Goal: Contribute content: Contribute content

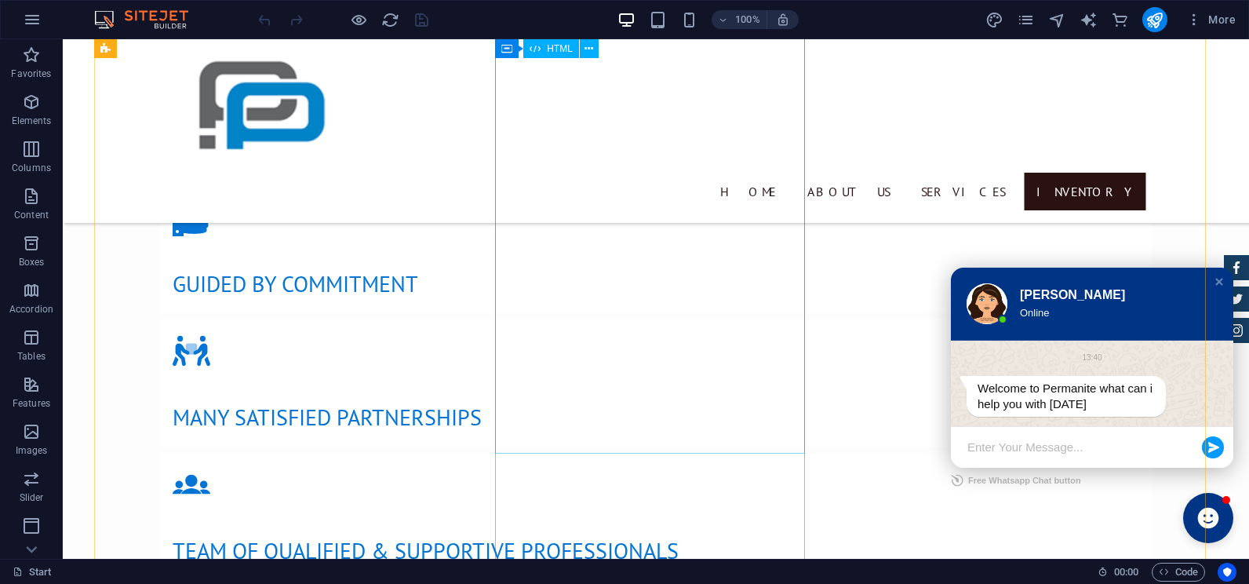
scroll to position [2511, 0]
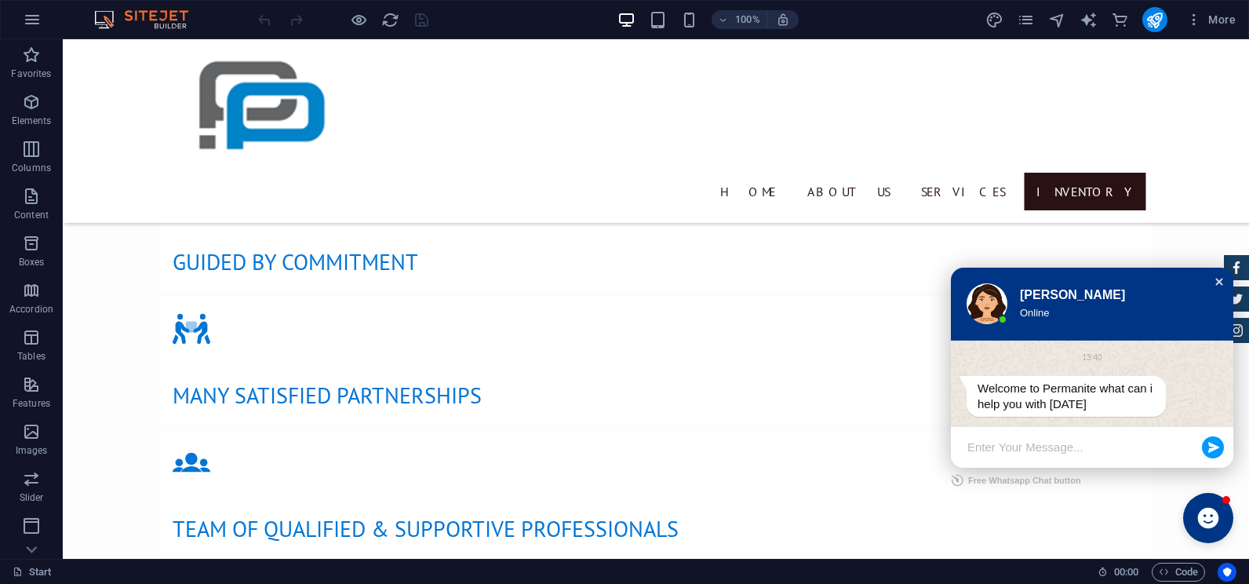
click at [1211, 280] on div "Close chat window" at bounding box center [1219, 282] width 16 height 16
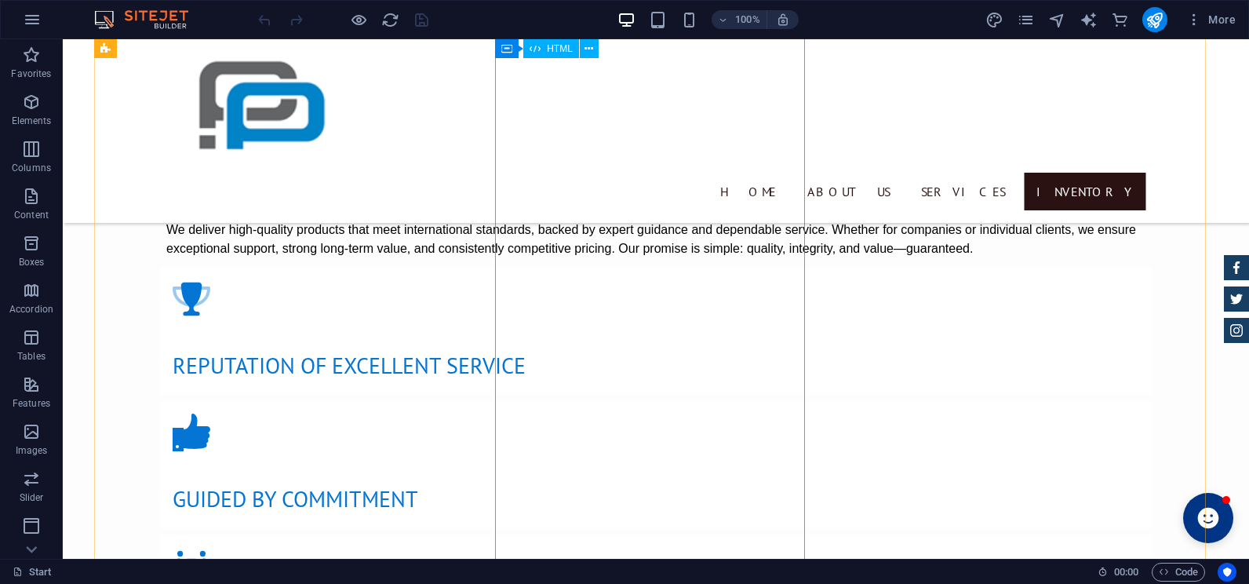
scroll to position [2197, 0]
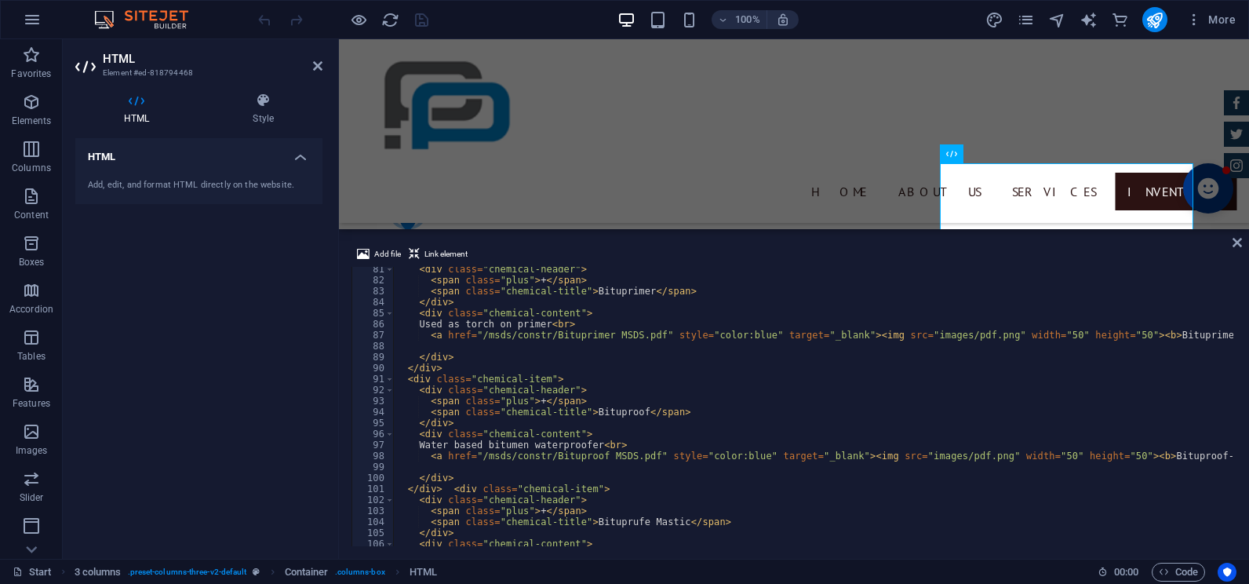
scroll to position [835, 0]
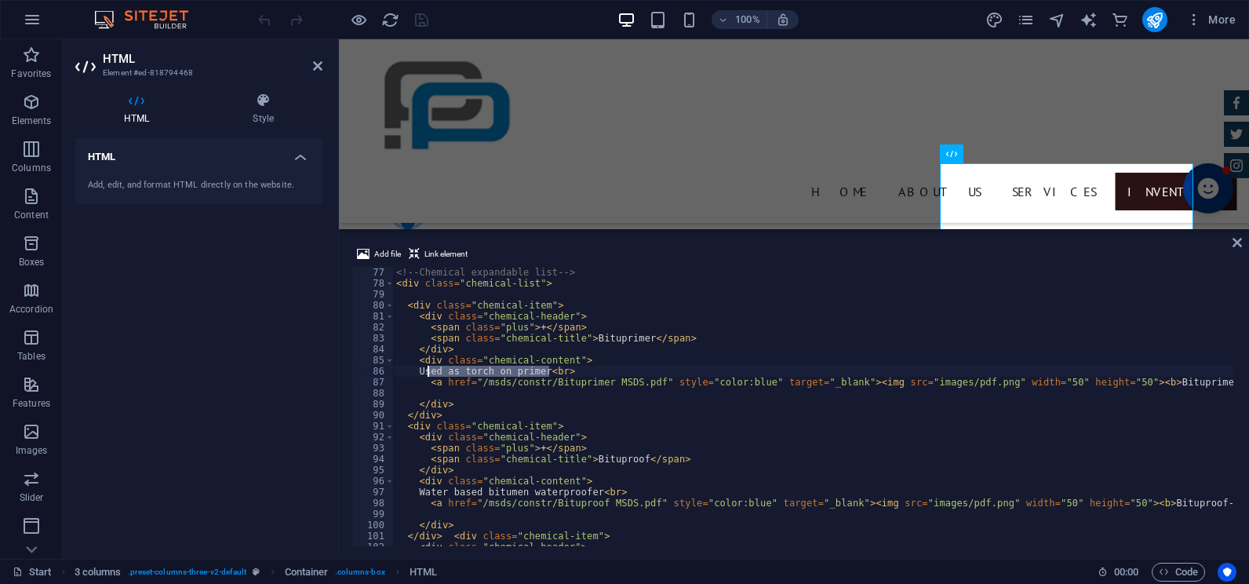
drag, startPoint x: 548, startPoint y: 370, endPoint x: 429, endPoint y: 371, distance: 118.5
click at [429, 371] on div "<!-- Chemical expandable list --> < div class = "chemical-list" > < div class =…" at bounding box center [911, 416] width 1037 height 298
paste textarea
type textarea "<br>"
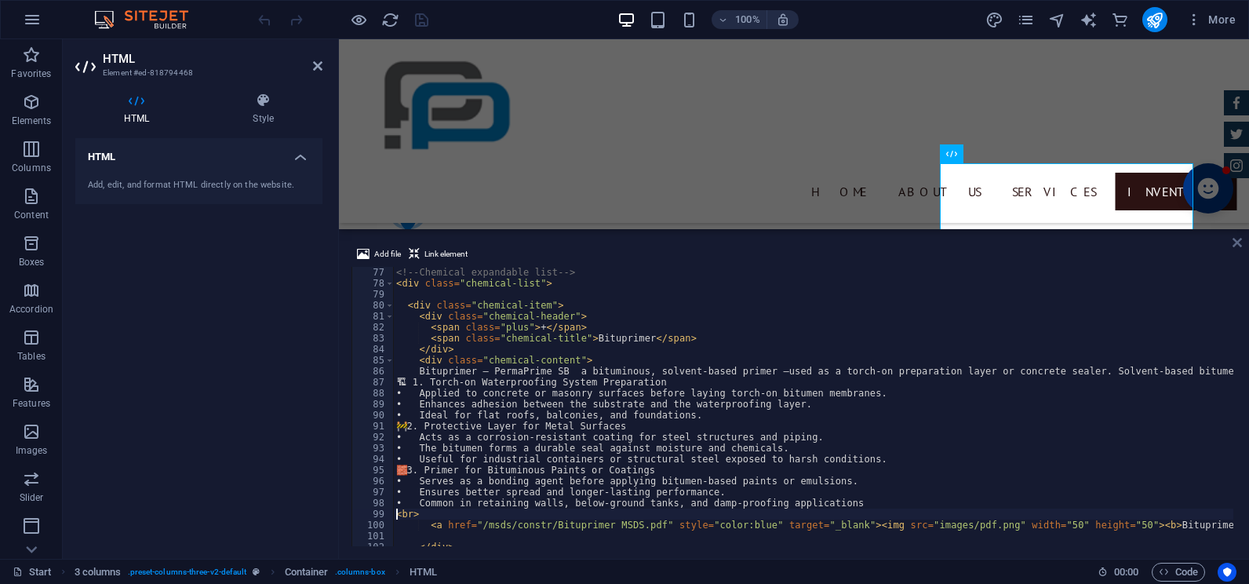
click at [1241, 238] on icon at bounding box center [1237, 242] width 9 height 13
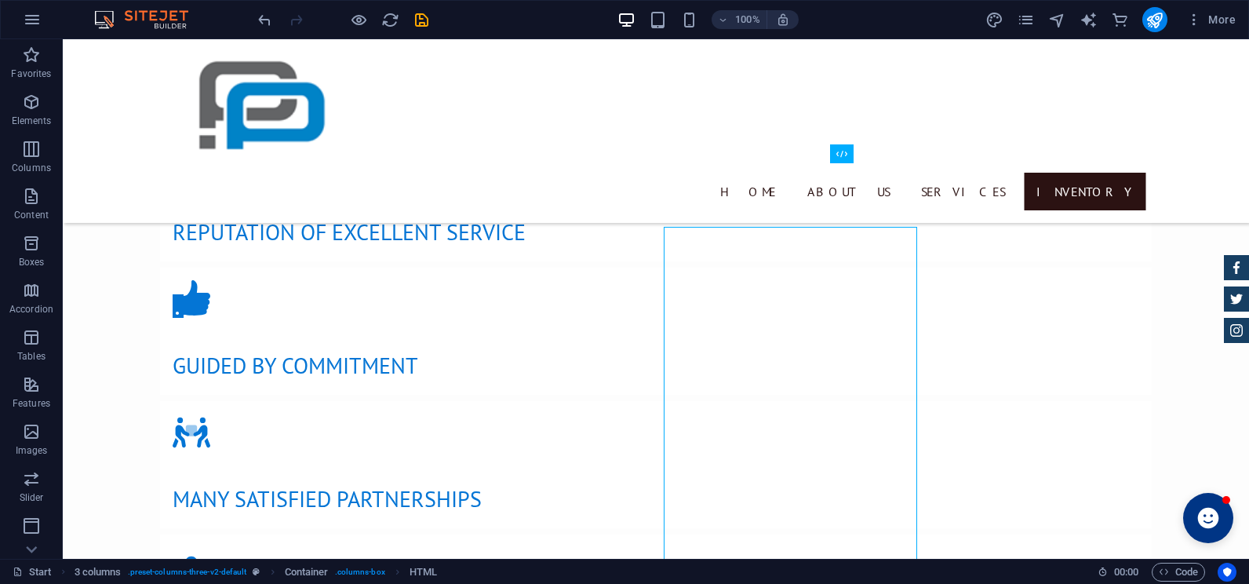
scroll to position [2197, 0]
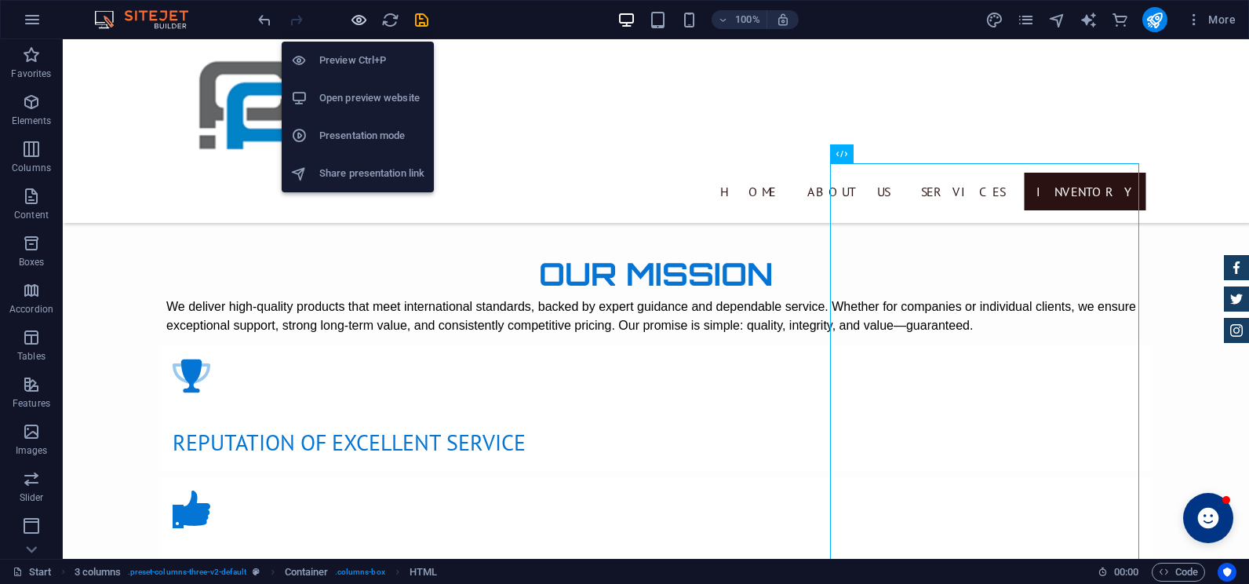
click at [353, 21] on icon "button" at bounding box center [359, 20] width 18 height 18
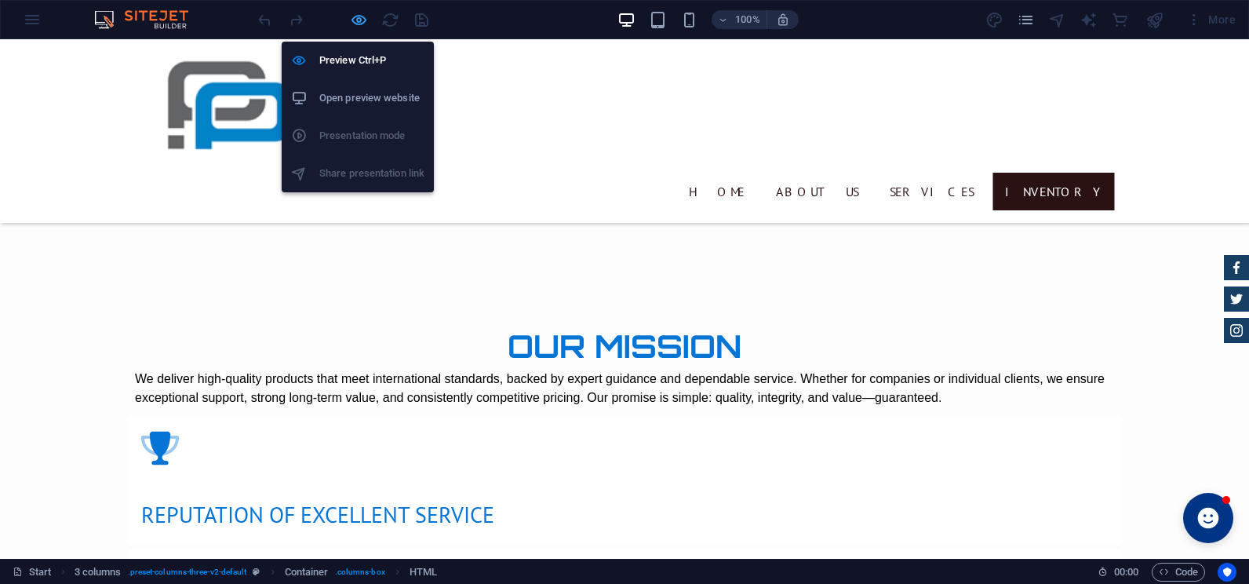
click at [359, 18] on icon "button" at bounding box center [359, 20] width 18 height 18
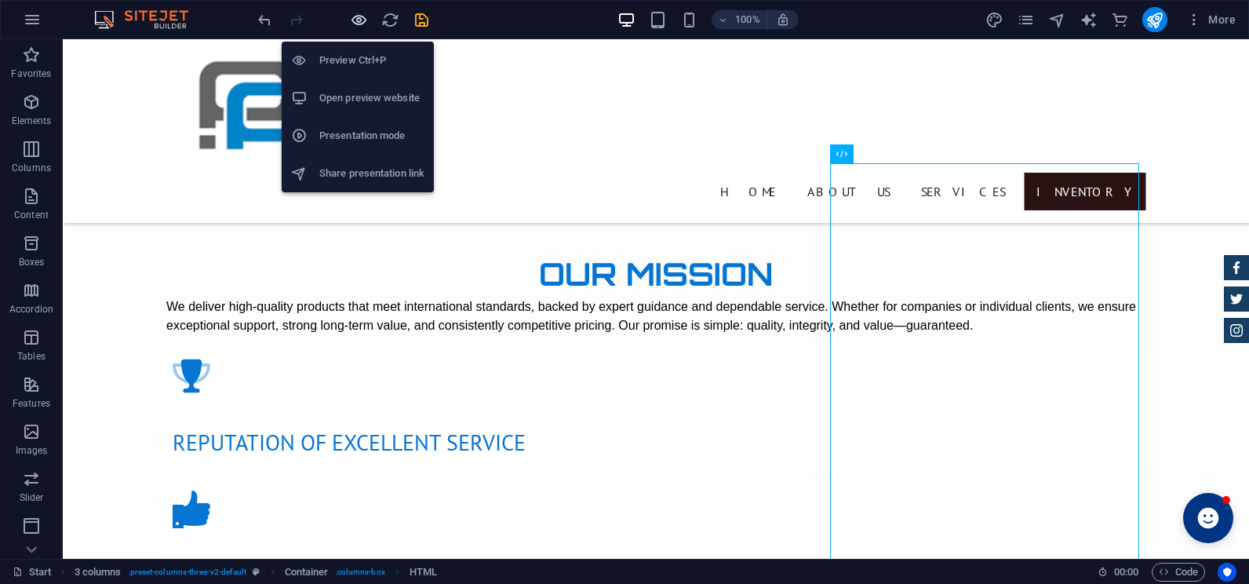
click at [359, 18] on icon "button" at bounding box center [359, 20] width 18 height 18
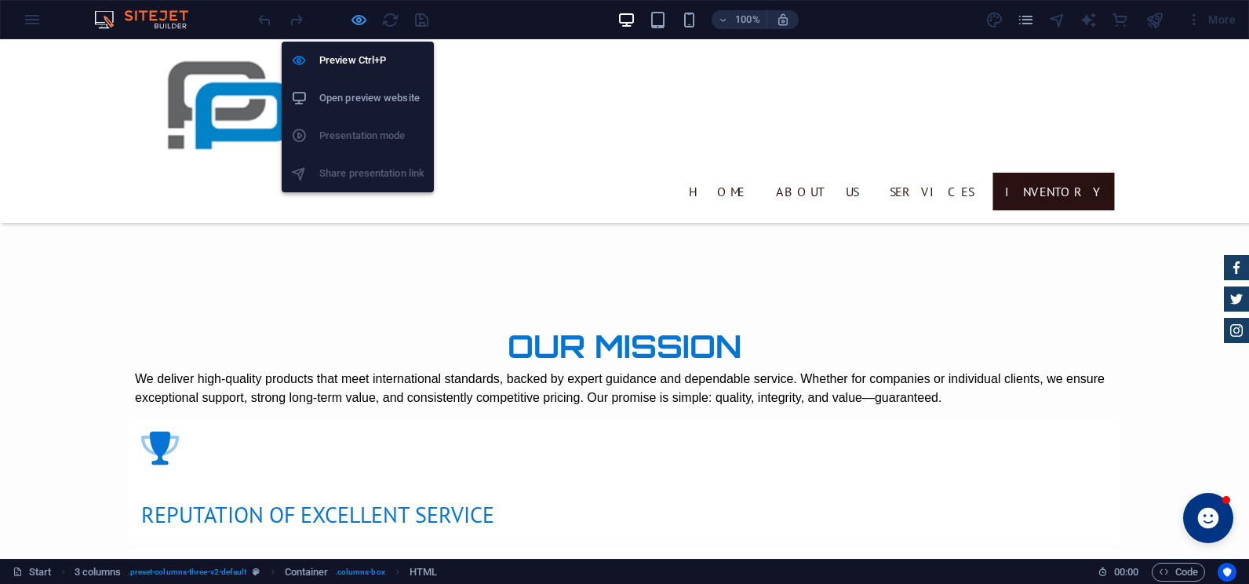
click at [357, 16] on icon "button" at bounding box center [359, 20] width 18 height 18
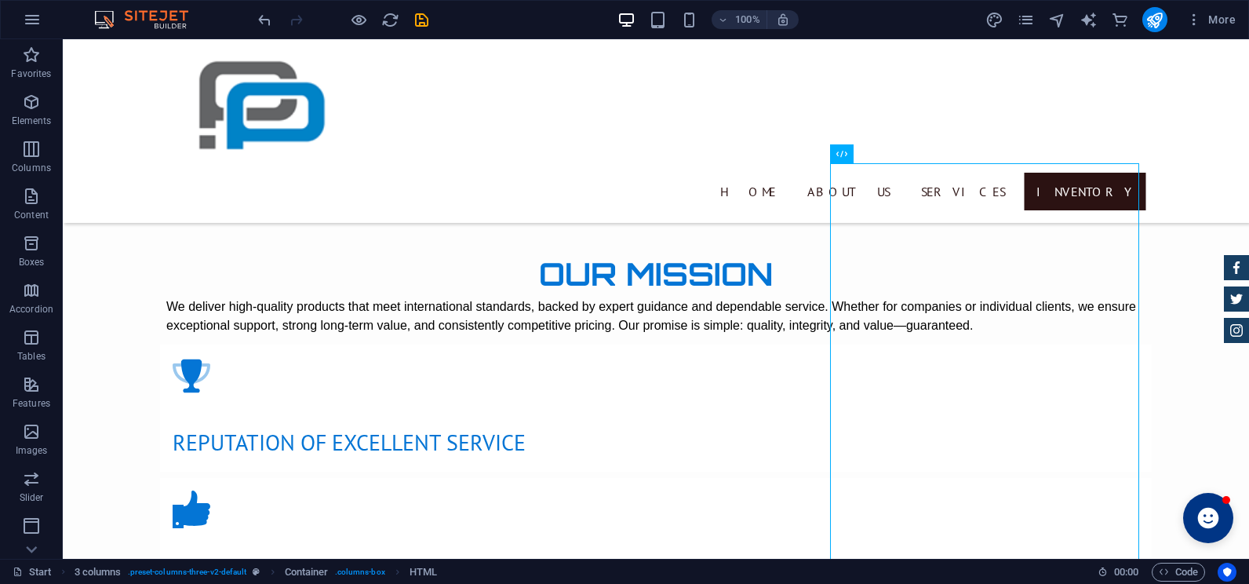
click at [417, 29] on div at bounding box center [343, 19] width 176 height 25
click at [421, 27] on icon "save" at bounding box center [422, 20] width 18 height 18
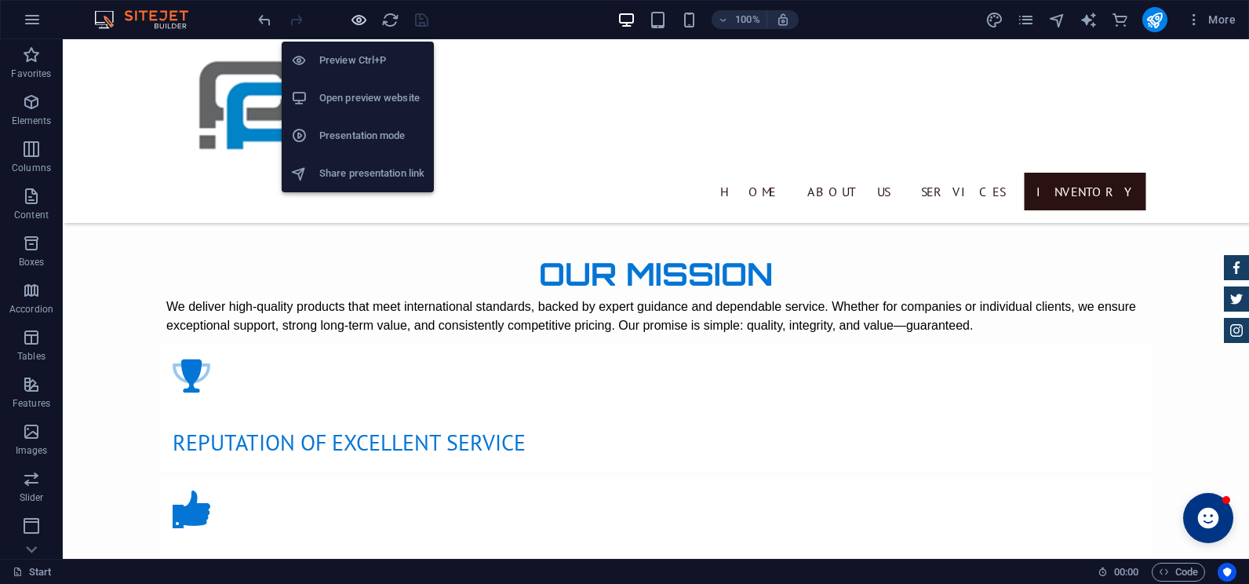
click at [355, 24] on icon "button" at bounding box center [359, 20] width 18 height 18
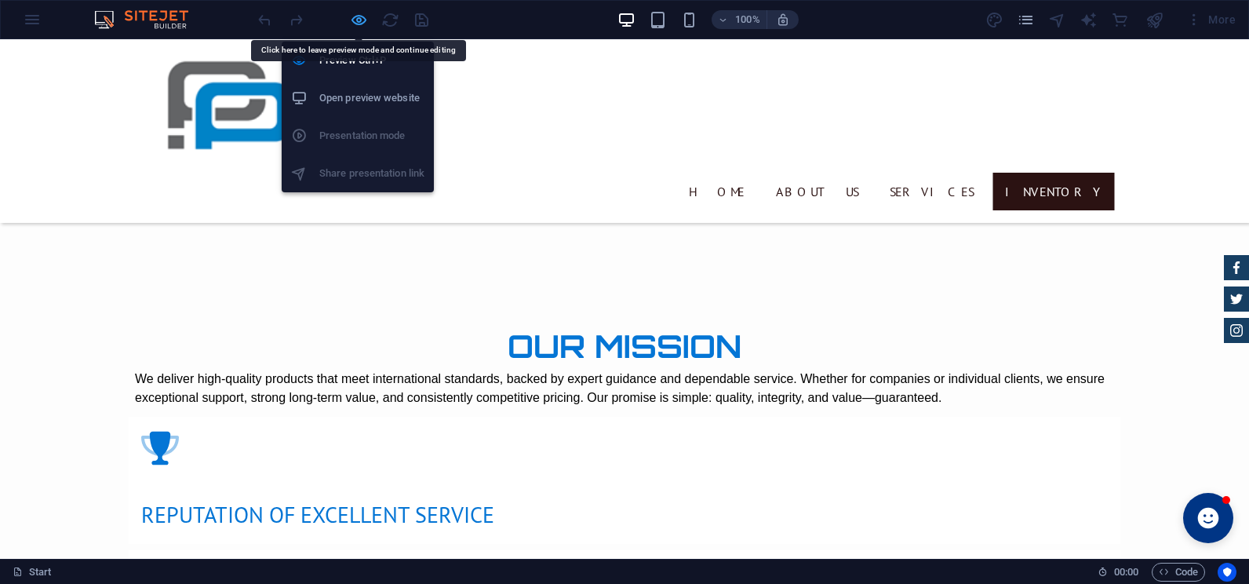
click at [356, 15] on icon "button" at bounding box center [359, 20] width 18 height 18
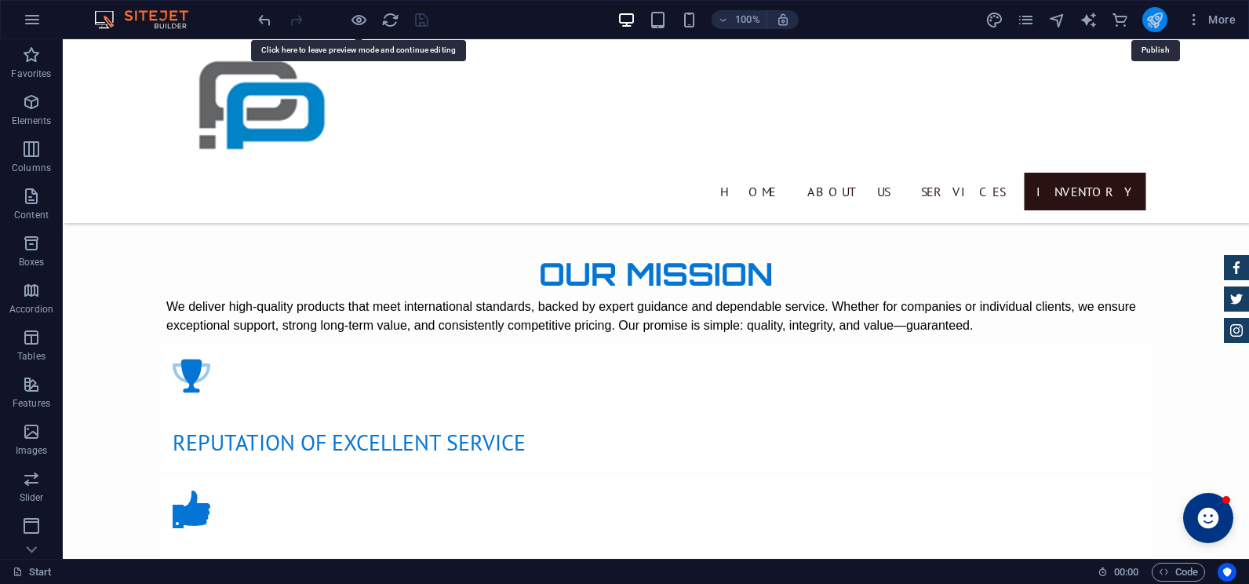
click at [1152, 20] on icon "publish" at bounding box center [1154, 20] width 18 height 18
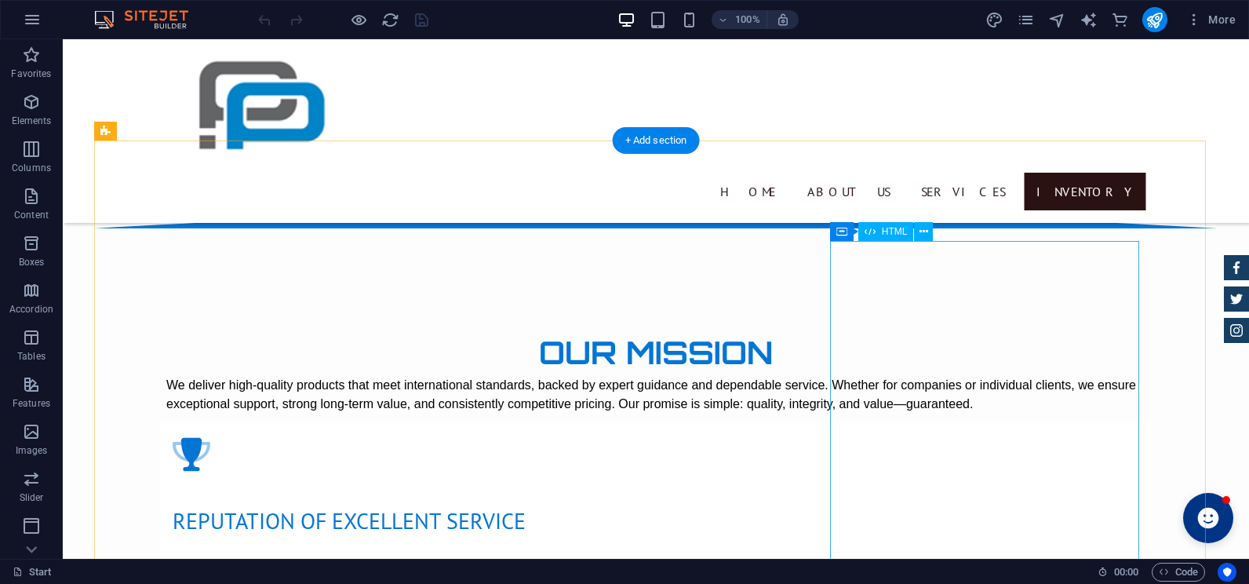
scroll to position [2197, 0]
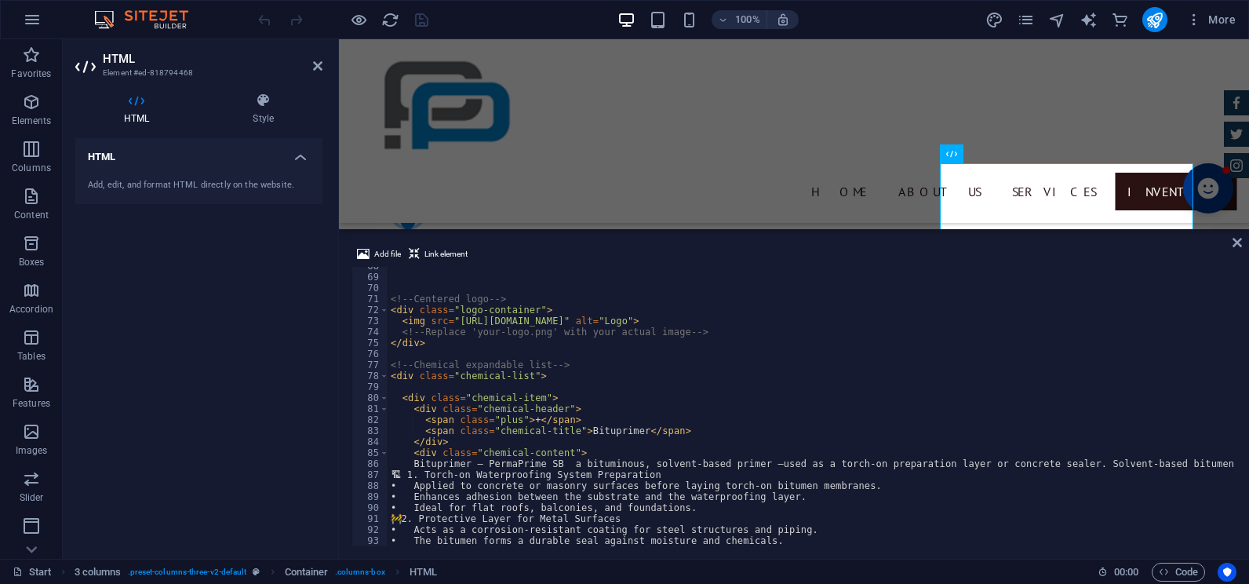
scroll to position [883, 0]
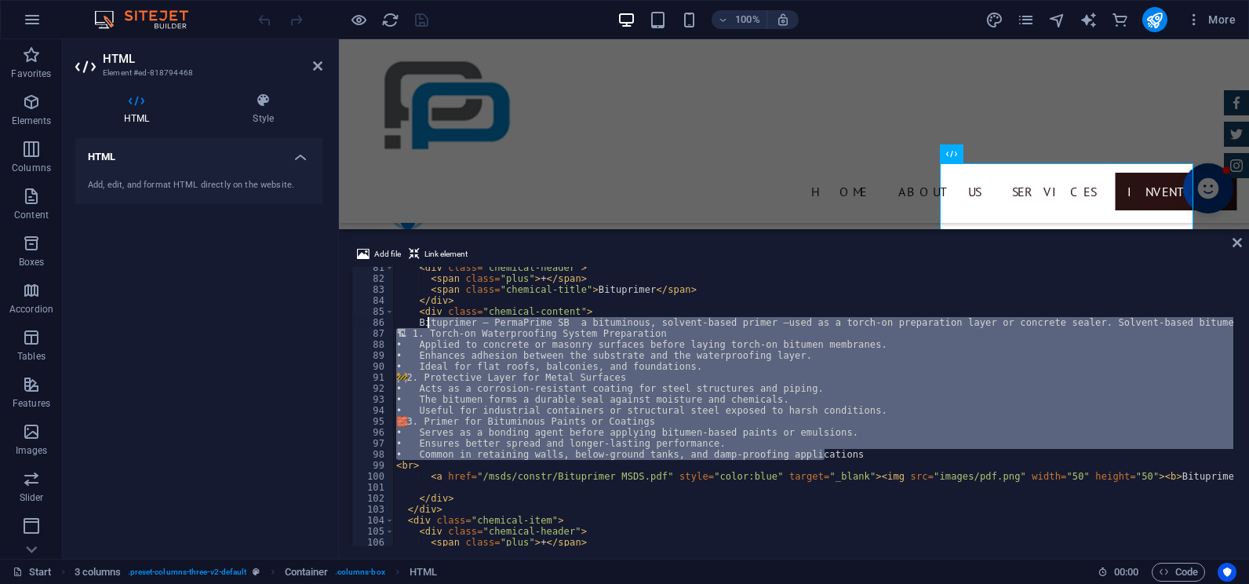
drag, startPoint x: 829, startPoint y: 453, endPoint x: 440, endPoint y: 349, distance: 402.7
click at [432, 328] on div "< div class = "chemical-header" > < span class = "plus" > + </ span > < span cl…" at bounding box center [972, 411] width 1159 height 298
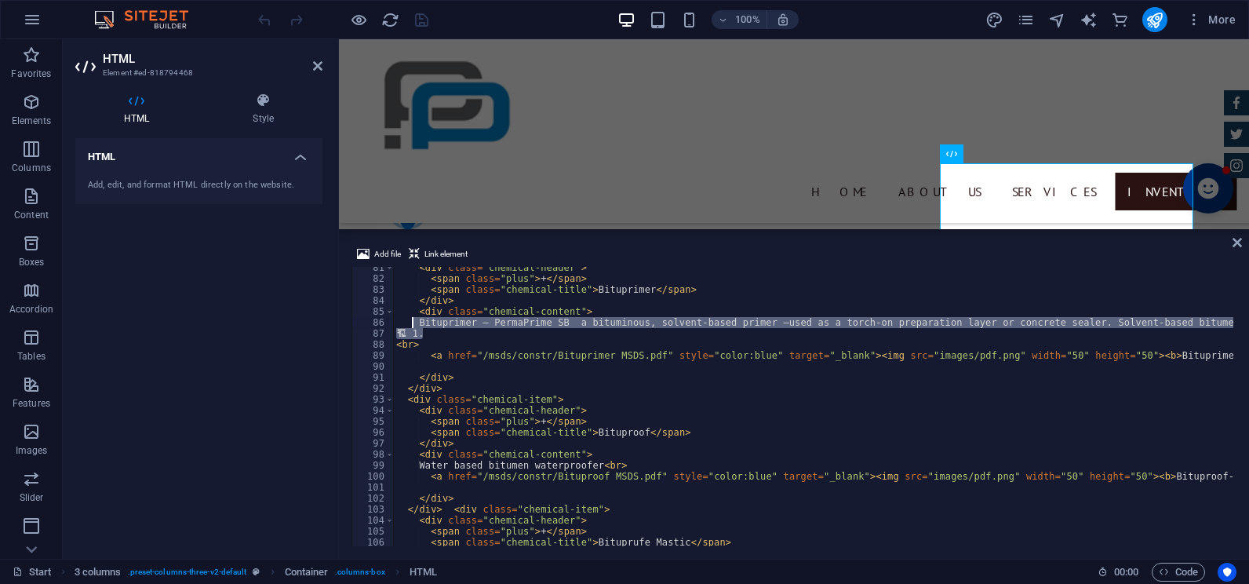
drag, startPoint x: 425, startPoint y: 337, endPoint x: 412, endPoint y: 325, distance: 18.3
click at [412, 325] on div "< div class = "chemical-header" > < span class = "plus" > + </ span > < span cl…" at bounding box center [972, 411] width 1159 height 298
type textarea "Primer for Bituminous Paints/Coatings – Acts as a bonding layer for bitumen-bas…"
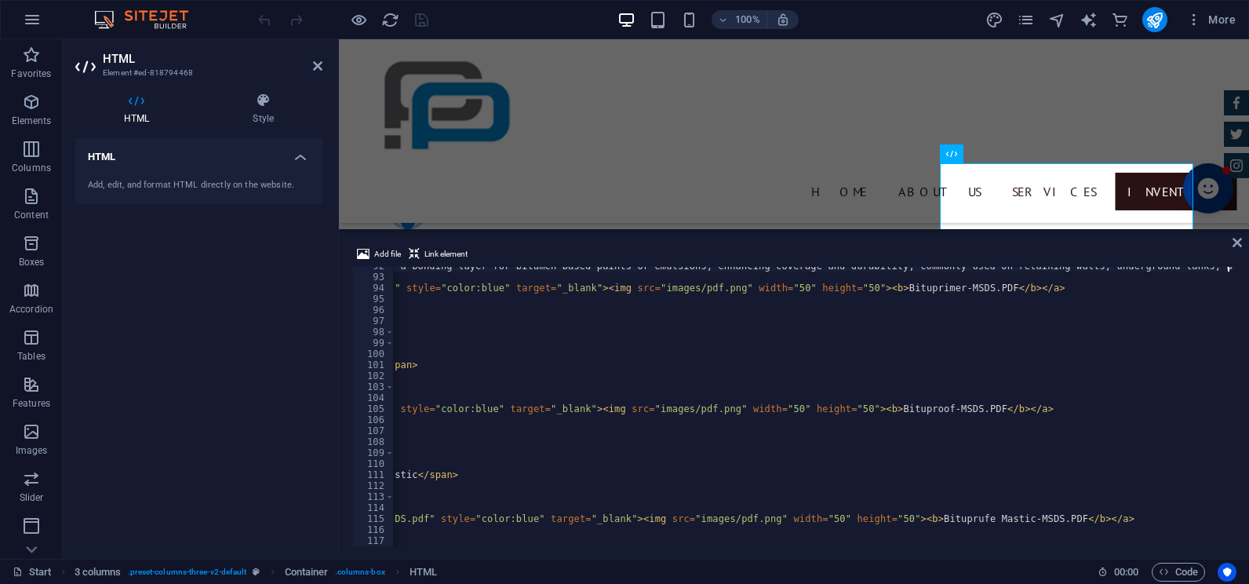
scroll to position [723, 0]
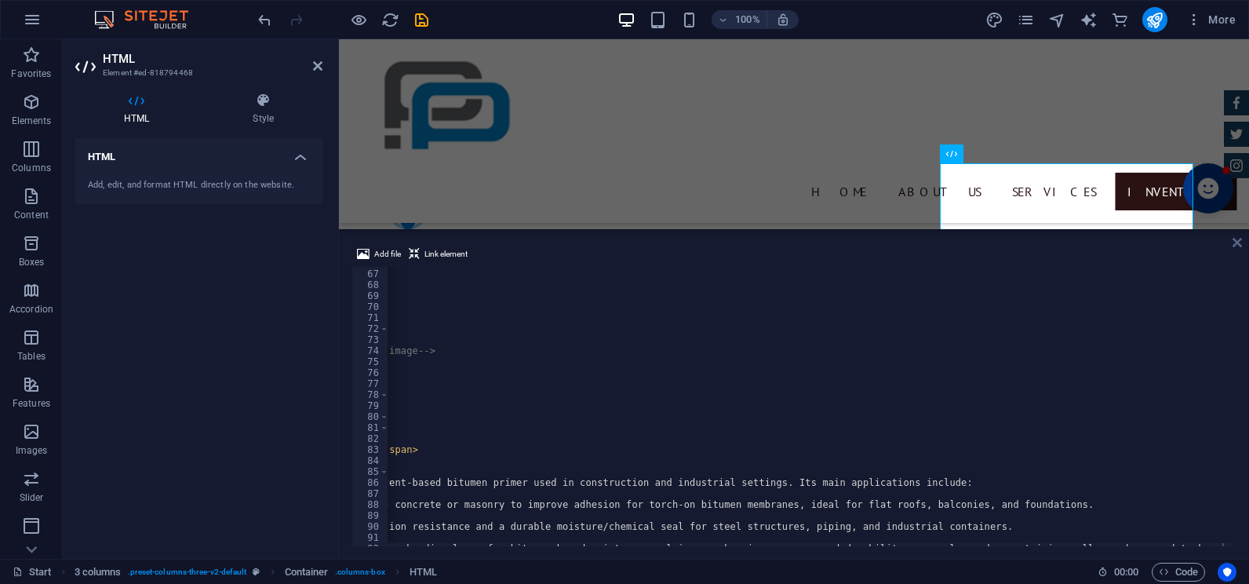
click at [1235, 244] on icon at bounding box center [1237, 242] width 9 height 13
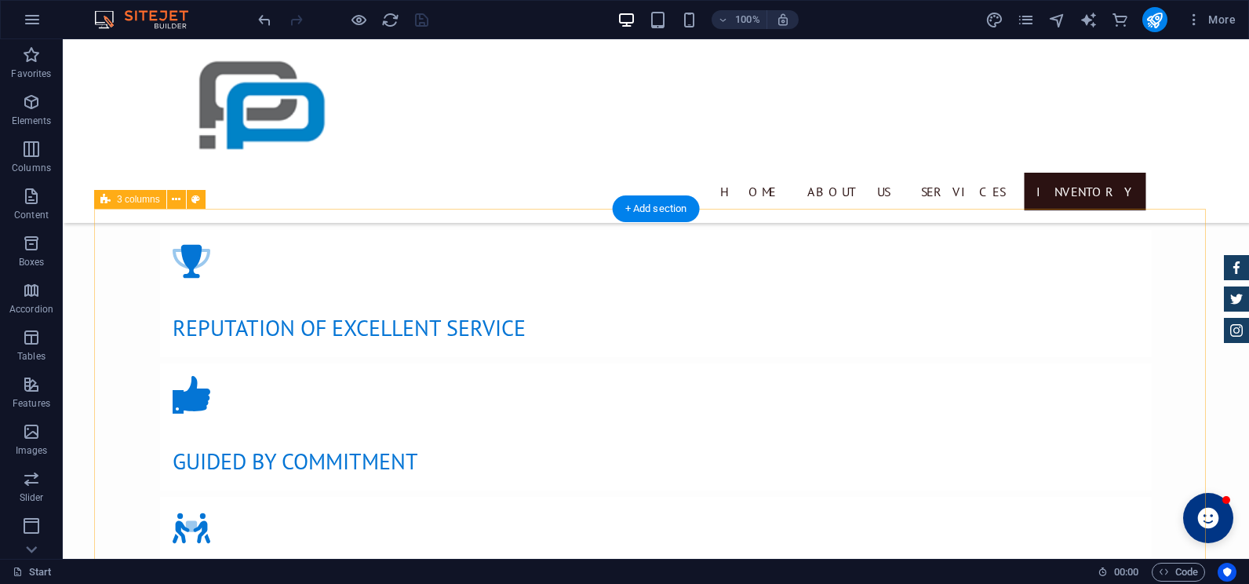
scroll to position [2354, 0]
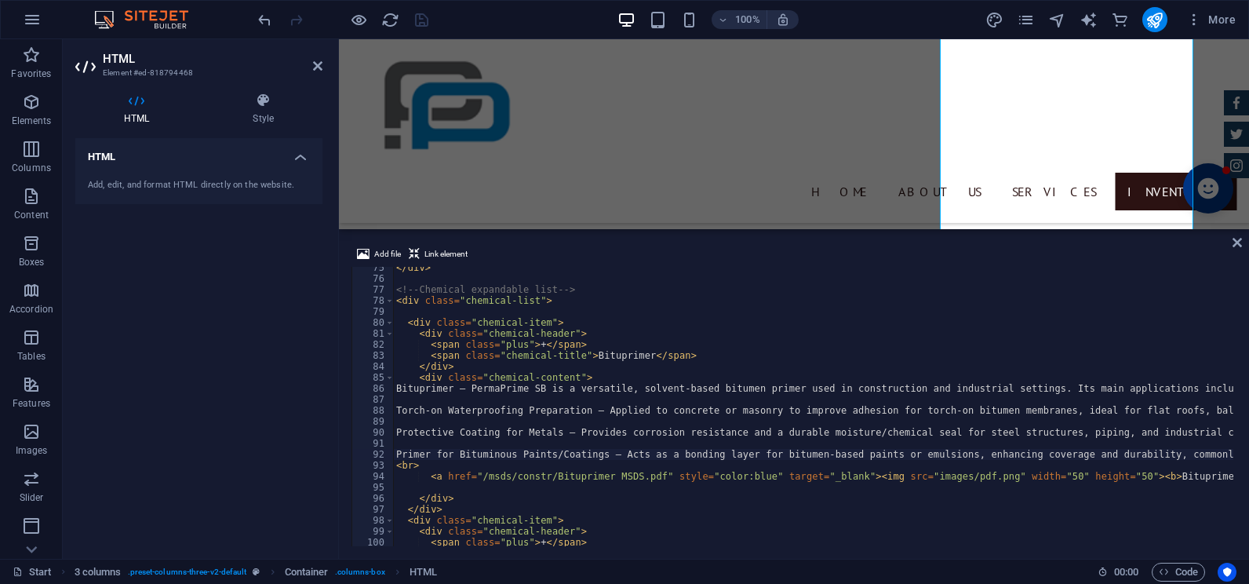
scroll to position [912, 0]
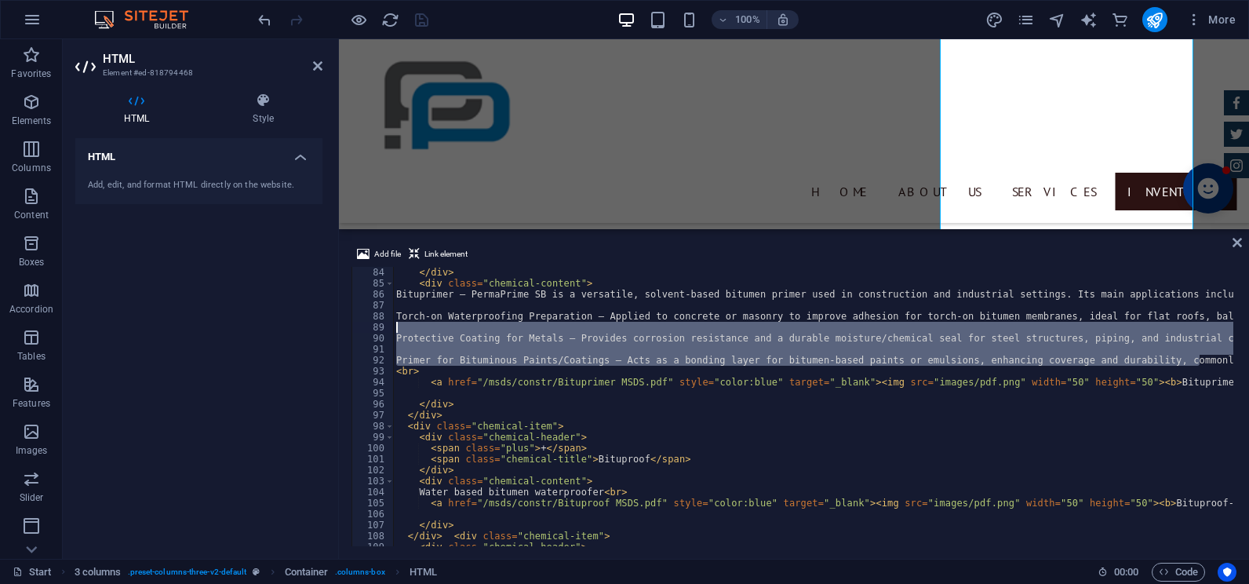
drag, startPoint x: 1202, startPoint y: 360, endPoint x: 647, endPoint y: 331, distance: 555.4
click at [647, 331] on div "</ div > < div class = "chemical-content" > Bituprimer – PermaPrime SB is a ver…" at bounding box center [954, 416] width 1122 height 298
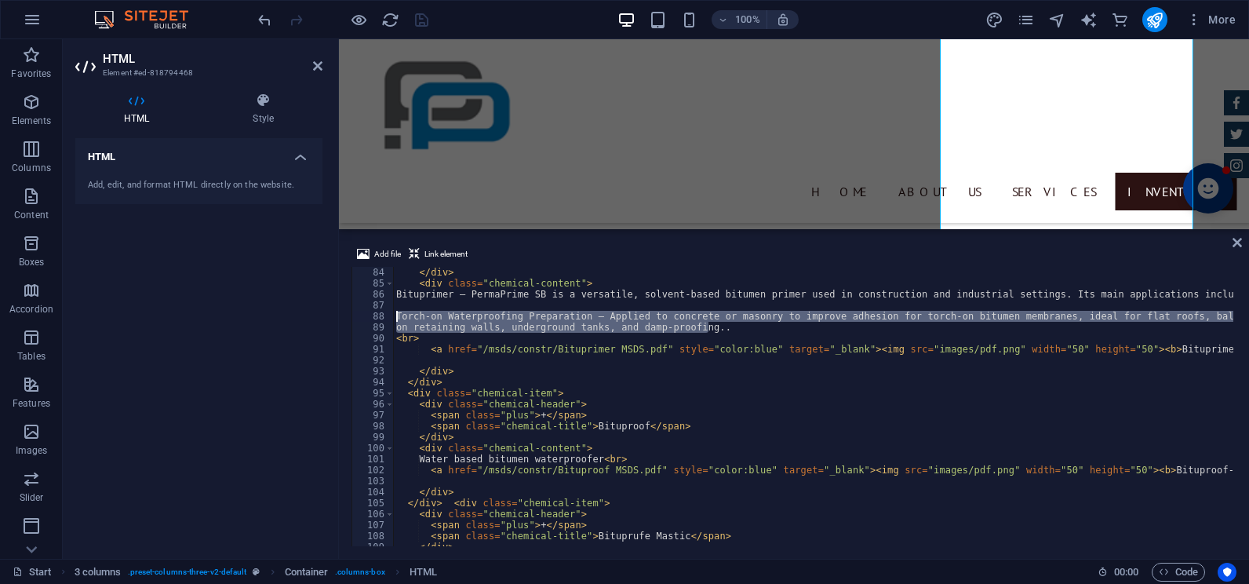
drag, startPoint x: 707, startPoint y: 330, endPoint x: 393, endPoint y: 315, distance: 314.2
click at [393, 315] on div "on retaining walls, underground tanks, and damp-proofing.. 84 85 86 87 88 89 90…" at bounding box center [793, 406] width 885 height 279
type textarea "Torch-on Waterproofing Preparation – Applied to concrete or masonry to improve …"
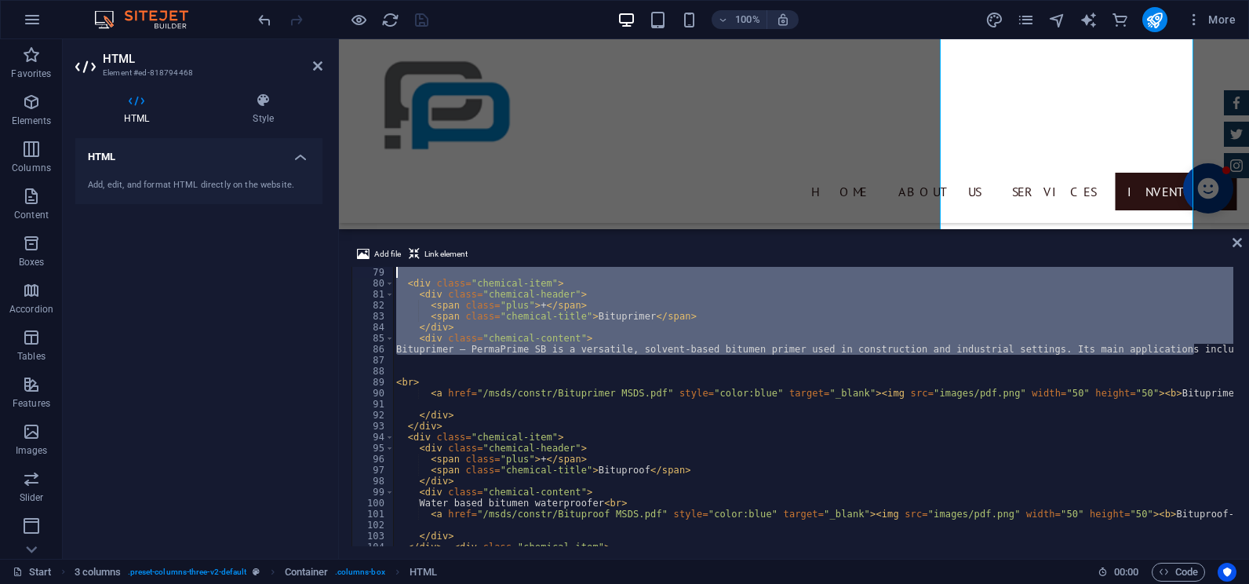
scroll to position [857, 0]
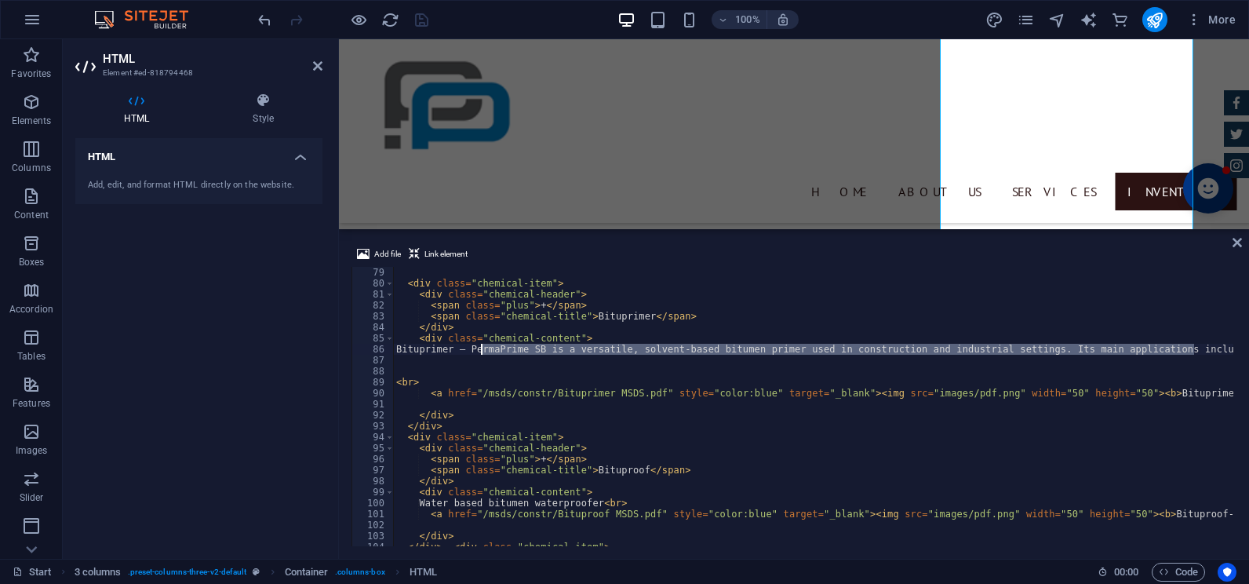
drag, startPoint x: 1202, startPoint y: 294, endPoint x: 482, endPoint y: 350, distance: 722.4
click at [482, 350] on div "< div class = "chemical-item" > < div class = "chemical-header" > < span class …" at bounding box center [911, 416] width 1037 height 298
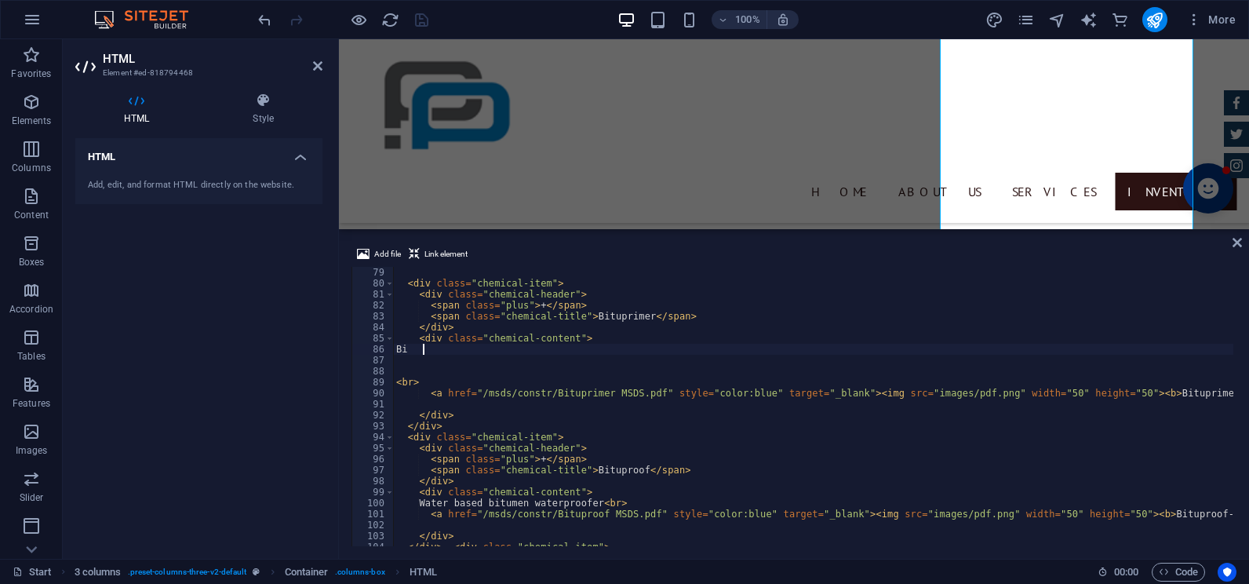
type textarea "B"
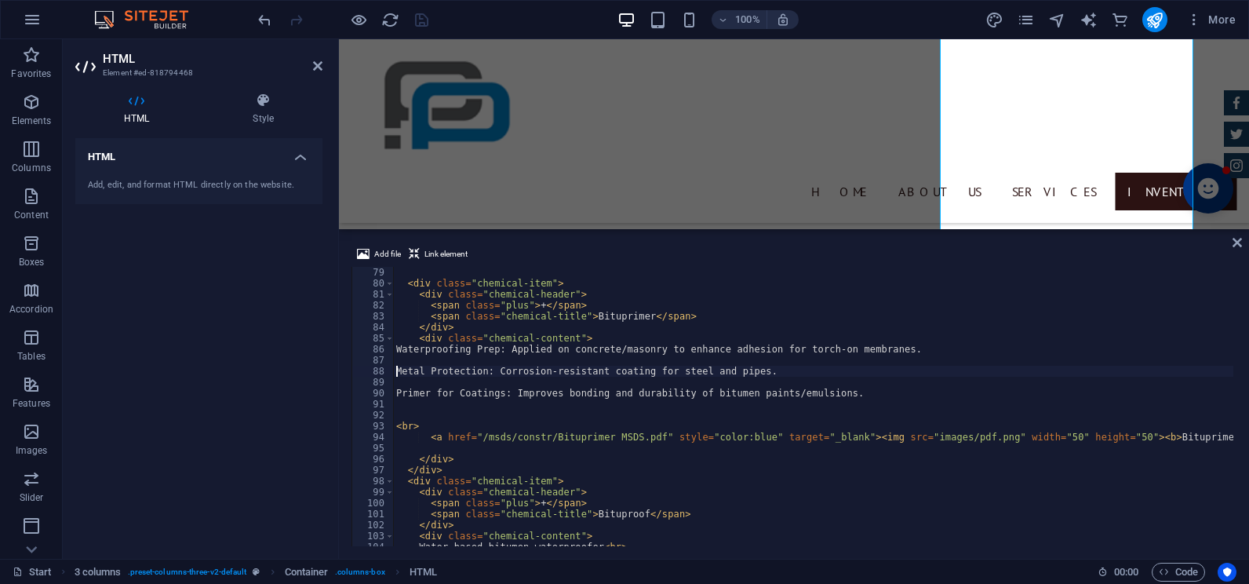
click at [396, 369] on div "< div class = "chemical-item" > < div class = "chemical-header" > < span class …" at bounding box center [911, 416] width 1037 height 298
click at [396, 394] on div "< div class = "chemical-item" > < div class = "chemical-header" > < span class …" at bounding box center [911, 416] width 1037 height 298
type textarea "Primer for Coatings: Improves bonding and durability of bitumen paints/emulsion…"
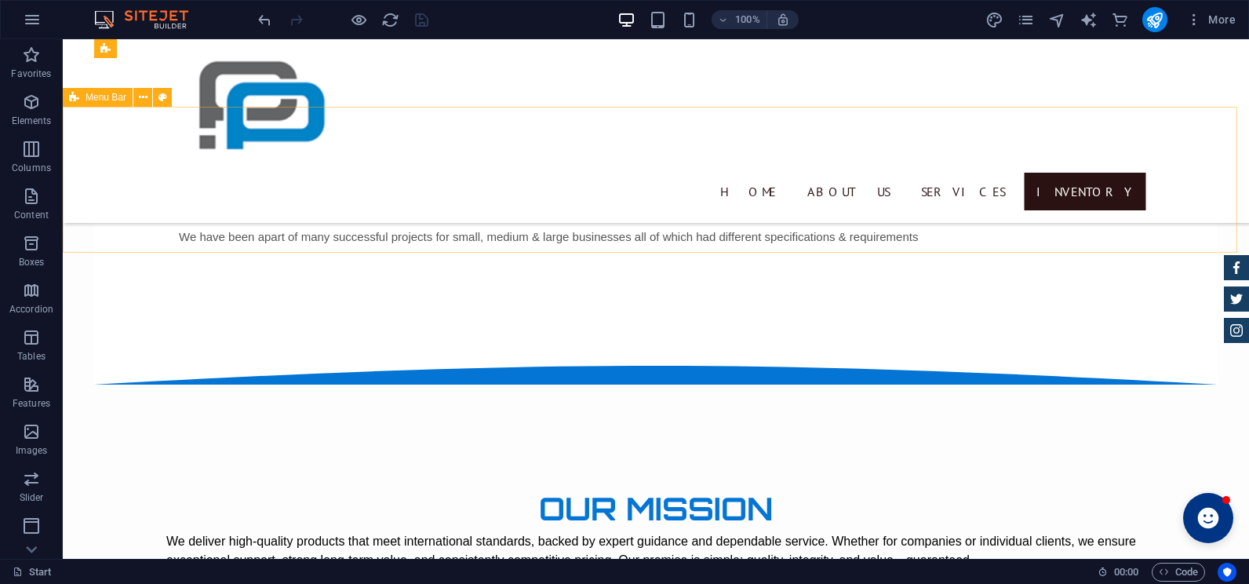
scroll to position [1961, 0]
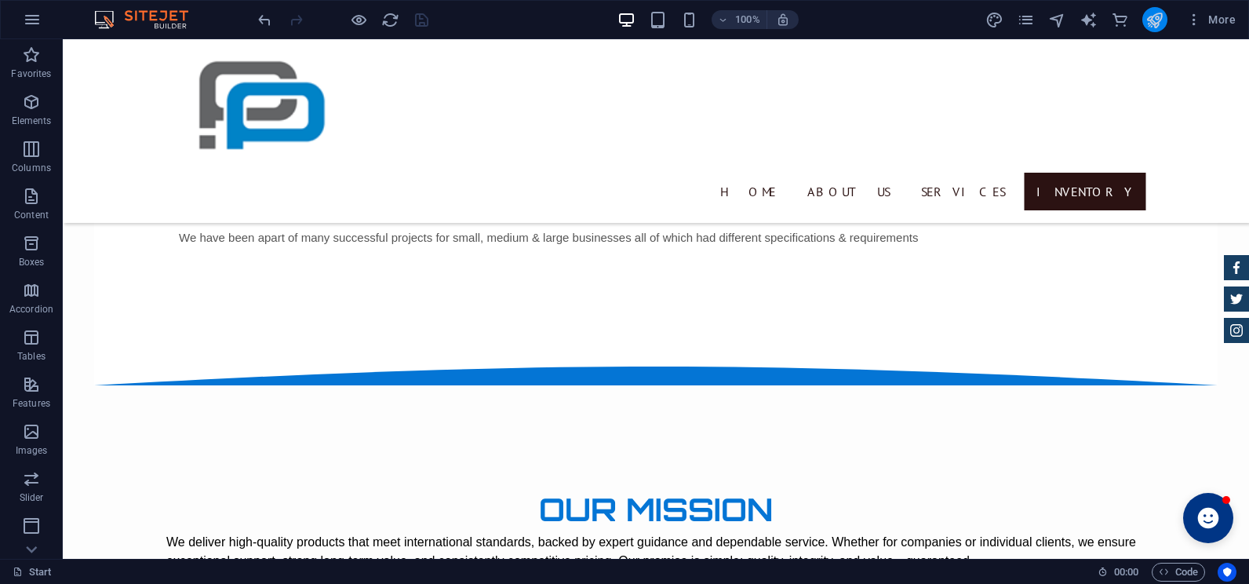
click at [1158, 16] on icon "publish" at bounding box center [1154, 20] width 18 height 18
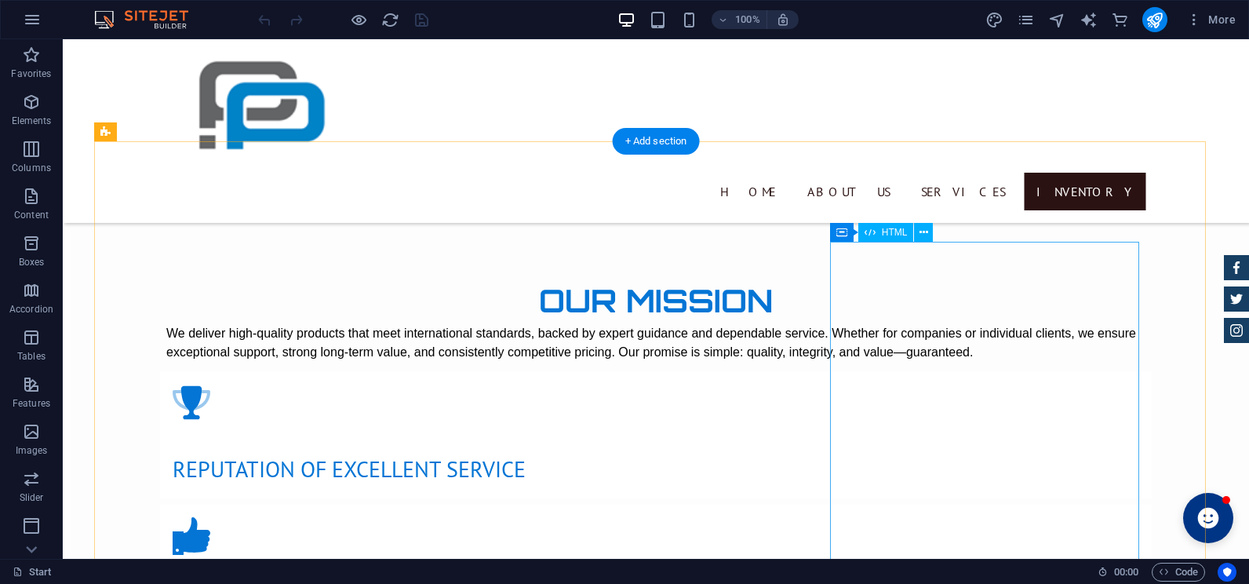
scroll to position [2197, 0]
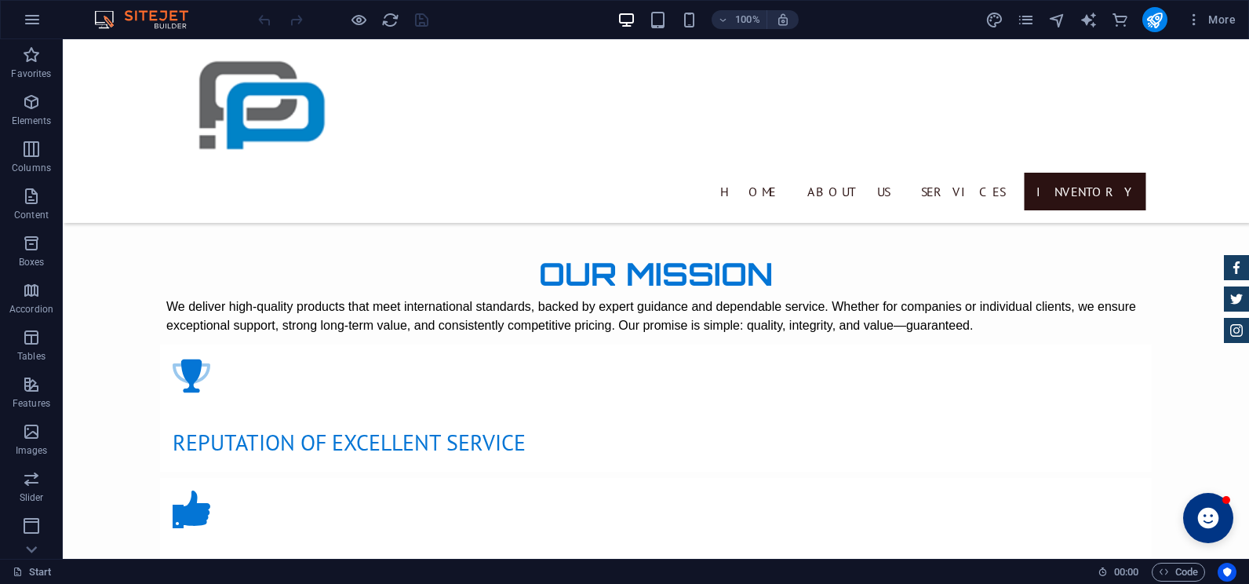
click at [867, 583] on div "Start 00 : 00 Code" at bounding box center [624, 571] width 1249 height 25
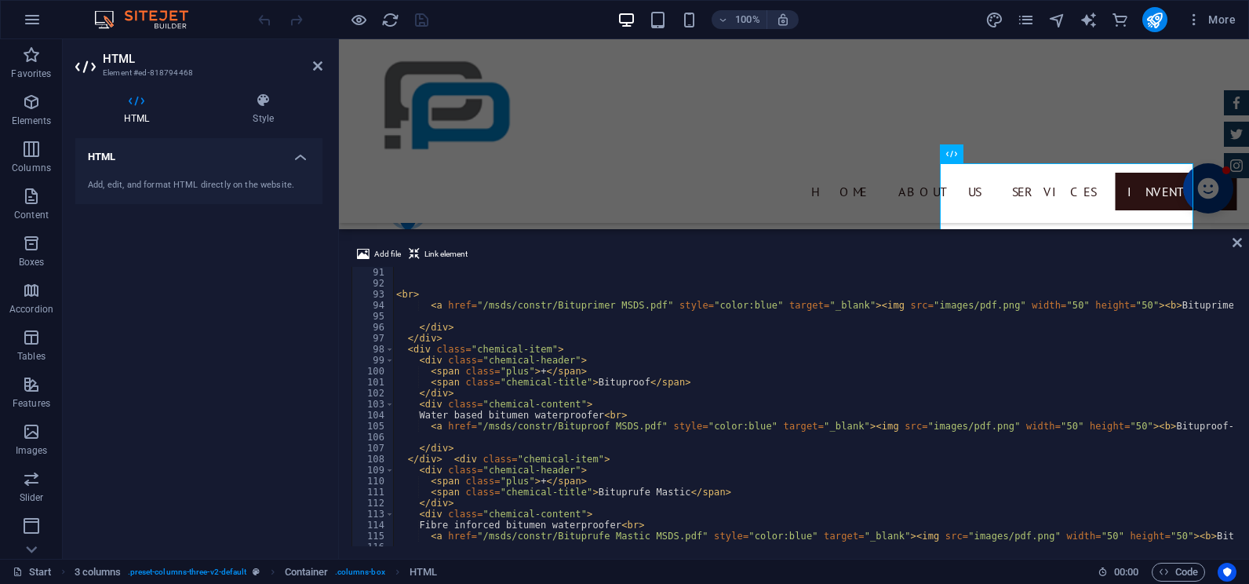
scroll to position [989, 0]
drag, startPoint x: 426, startPoint y: 413, endPoint x: 595, endPoint y: 414, distance: 169.5
click at [595, 414] on div "< br > < a href = "/msds/constr/Bituprimer MSDS.pdf" style = "color:blue" targe…" at bounding box center [911, 416] width 1037 height 298
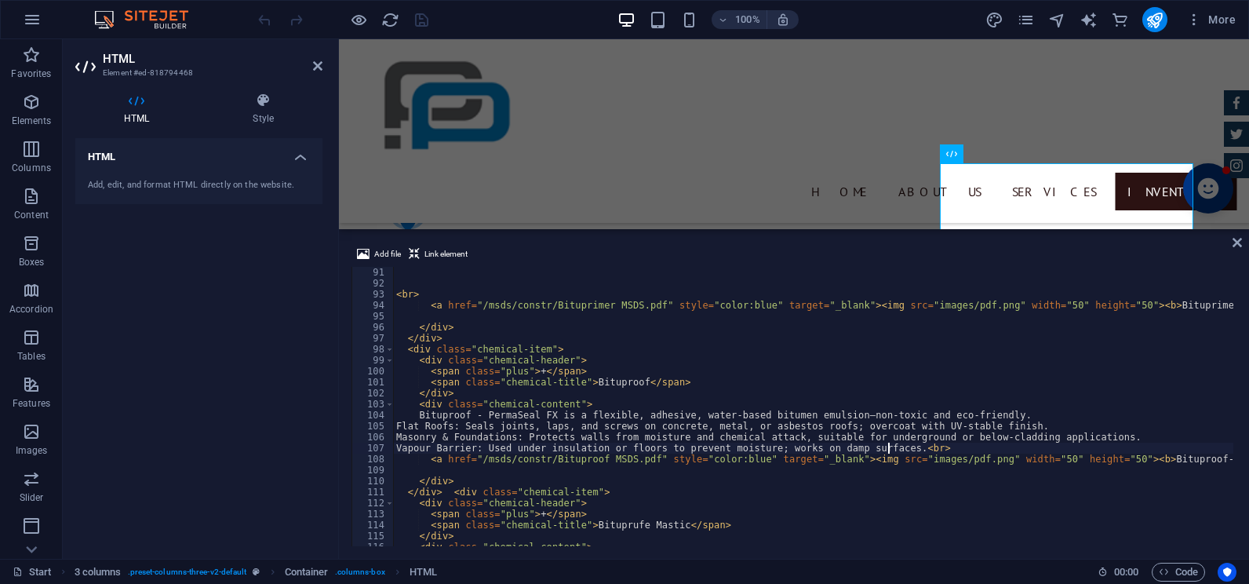
click at [399, 424] on div "< br > < a href = "/msds/constr/Bituprimer MSDS.pdf" style = "color:blue" targe…" at bounding box center [911, 416] width 1037 height 298
click at [396, 433] on div "< br > < a href = "/msds/constr/Bituprimer MSDS.pdf" style = "color:blue" targe…" at bounding box center [911, 416] width 1037 height 298
click at [402, 446] on div "< br > < a href = "/msds/constr/Bituprimer MSDS.pdf" style = "color:blue" targe…" at bounding box center [911, 416] width 1037 height 298
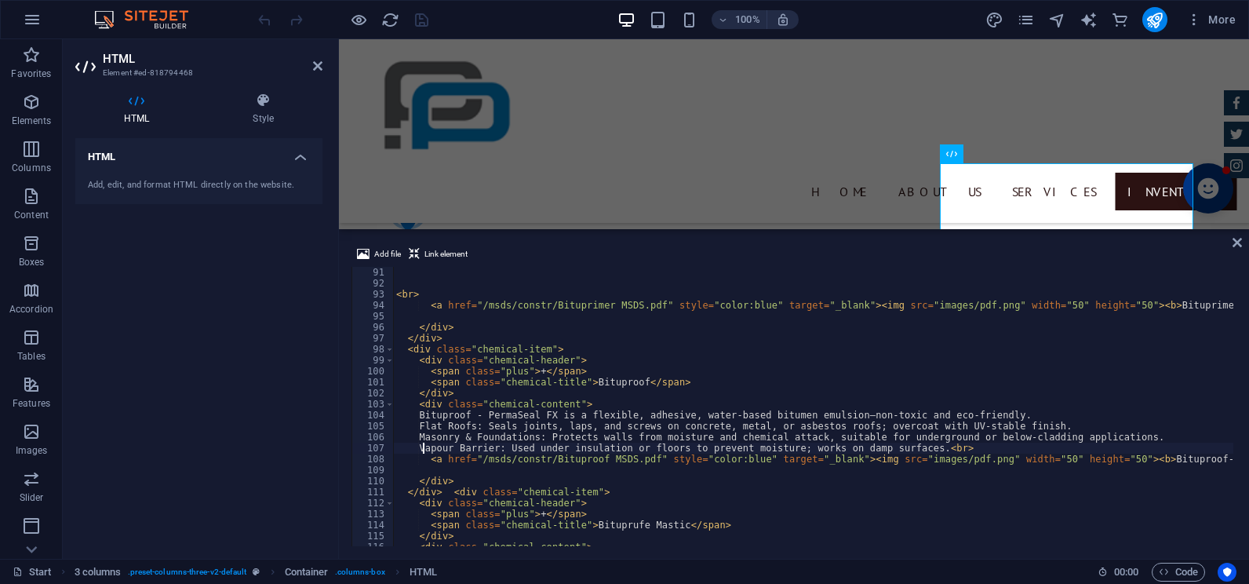
scroll to position [0, 2]
type textarea "Vapour Barrier: Used under insulation or floors to prevent moisture; works on d…"
click at [1161, 16] on icon "publish" at bounding box center [1154, 20] width 18 height 18
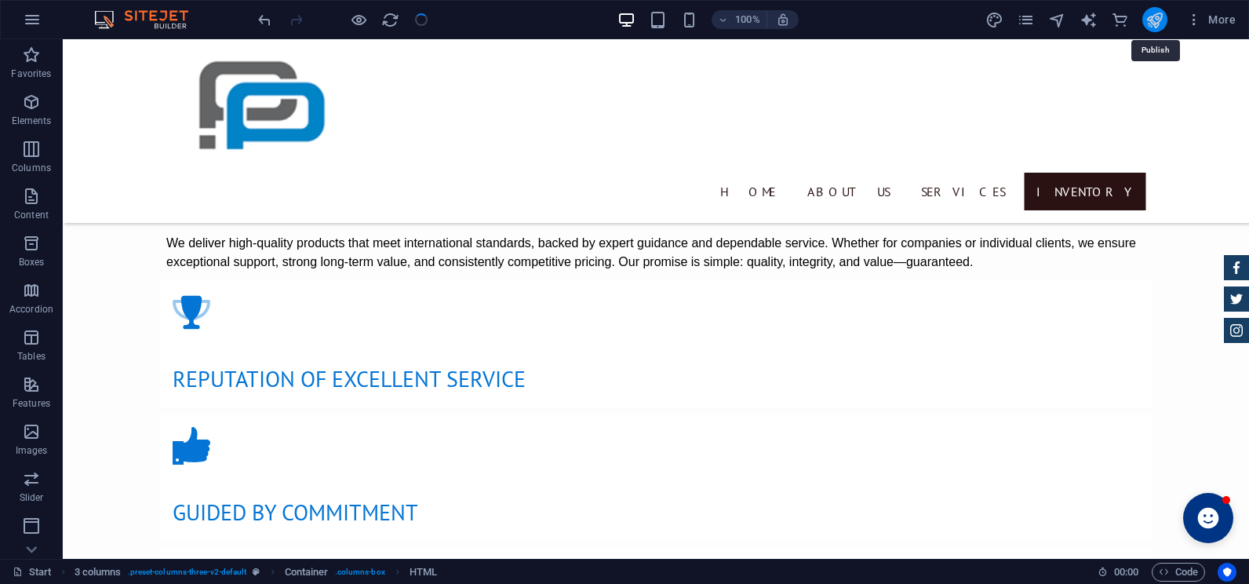
scroll to position [2197, 0]
